Goal: Information Seeking & Learning: Learn about a topic

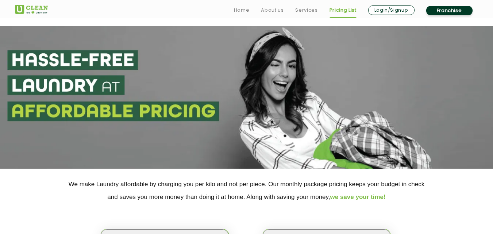
scroll to position [49, 0]
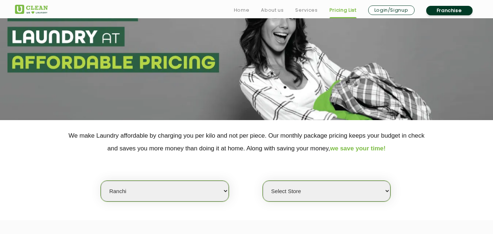
click at [148, 193] on select "Select city [GEOGRAPHIC_DATA] [GEOGRAPHIC_DATA] [GEOGRAPHIC_DATA] [GEOGRAPHIC_D…" at bounding box center [165, 191] width 128 height 21
select select "68"
click at [101, 181] on select "Select city [GEOGRAPHIC_DATA] [GEOGRAPHIC_DATA] [GEOGRAPHIC_DATA] [GEOGRAPHIC_D…" at bounding box center [165, 191] width 128 height 21
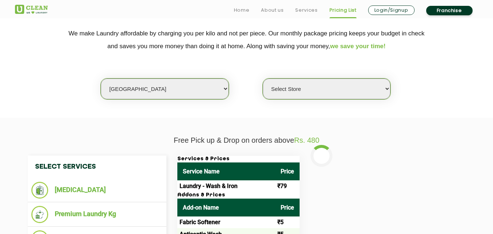
scroll to position [170, 0]
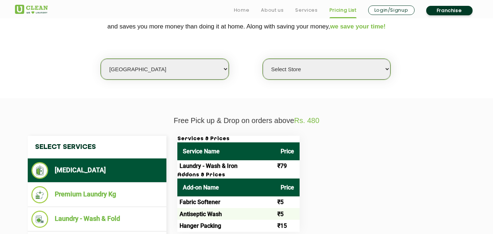
click at [74, 172] on li "[MEDICAL_DATA]" at bounding box center [96, 170] width 131 height 17
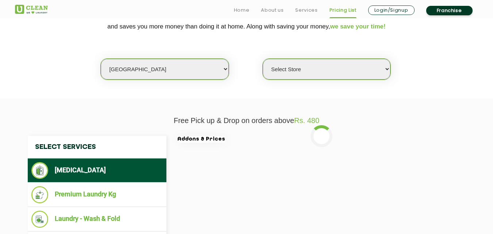
select select "0"
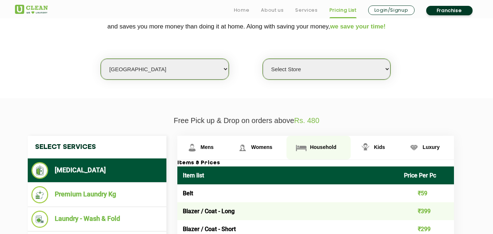
click at [228, 143] on link "Household" at bounding box center [202, 148] width 51 height 24
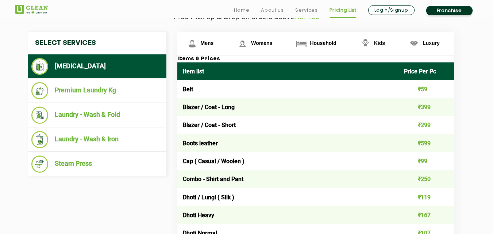
scroll to position [287, 0]
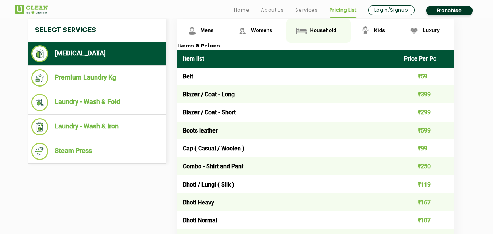
click at [312, 23] on link "Household" at bounding box center [318, 31] width 64 height 24
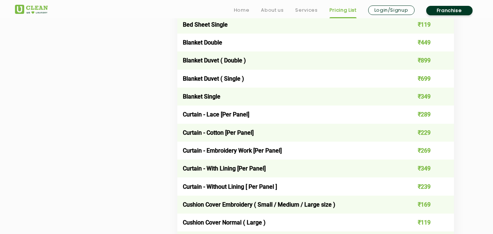
scroll to position [581, 0]
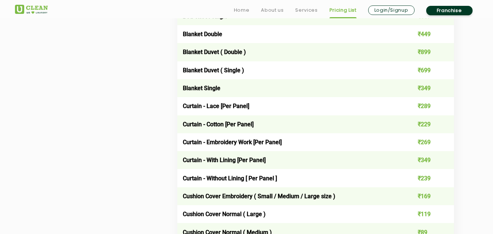
drag, startPoint x: 335, startPoint y: 183, endPoint x: 303, endPoint y: 116, distance: 74.1
click at [335, 176] on td "Curtain - Without Lining [ Per Panel ]" at bounding box center [287, 178] width 221 height 18
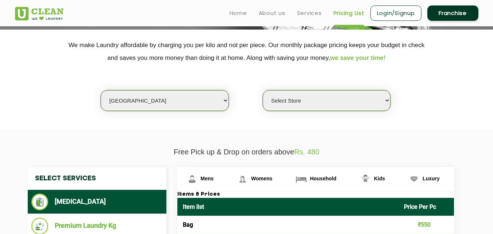
scroll to position [54, 0]
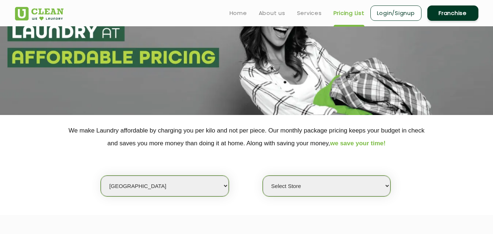
click at [162, 187] on select "Select city [GEOGRAPHIC_DATA] [GEOGRAPHIC_DATA] [GEOGRAPHIC_DATA] [GEOGRAPHIC_D…" at bounding box center [165, 185] width 128 height 21
select select "16"
click at [101, 175] on select "Select city [GEOGRAPHIC_DATA] [GEOGRAPHIC_DATA] [GEOGRAPHIC_DATA] [GEOGRAPHIC_D…" at bounding box center [165, 185] width 128 height 21
select select "0"
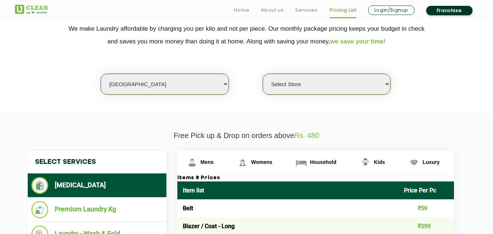
scroll to position [168, 0]
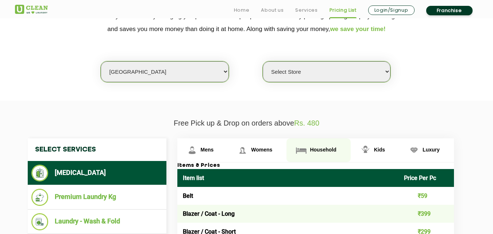
click at [214, 150] on span "Household" at bounding box center [207, 150] width 13 height 6
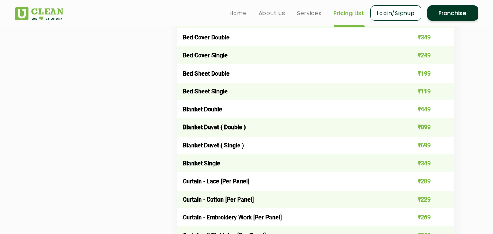
scroll to position [503, 0]
